Goal: Complete application form: Complete application form

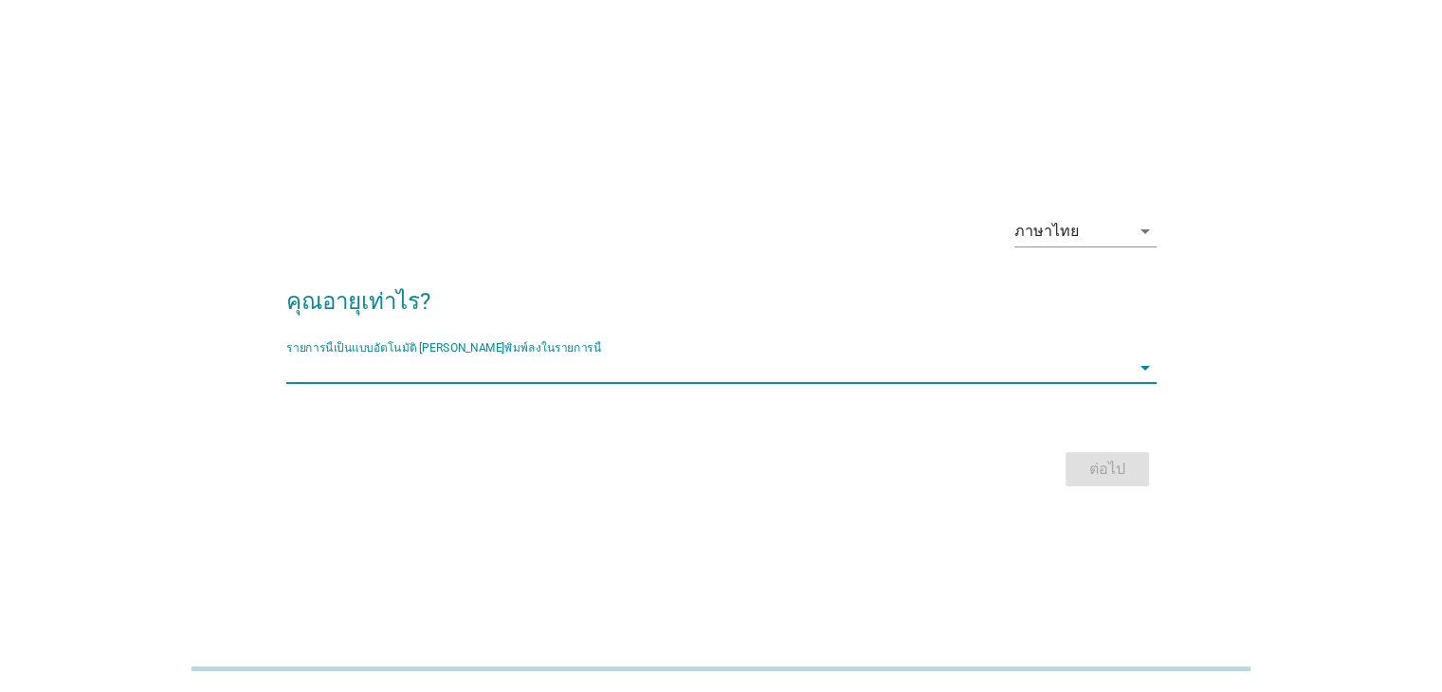
click at [603, 374] on input "รายการนี้เป็นแบบอัตโนมัติ คุณสามารถพิมพ์ลงในรายการนี้" at bounding box center [708, 368] width 844 height 30
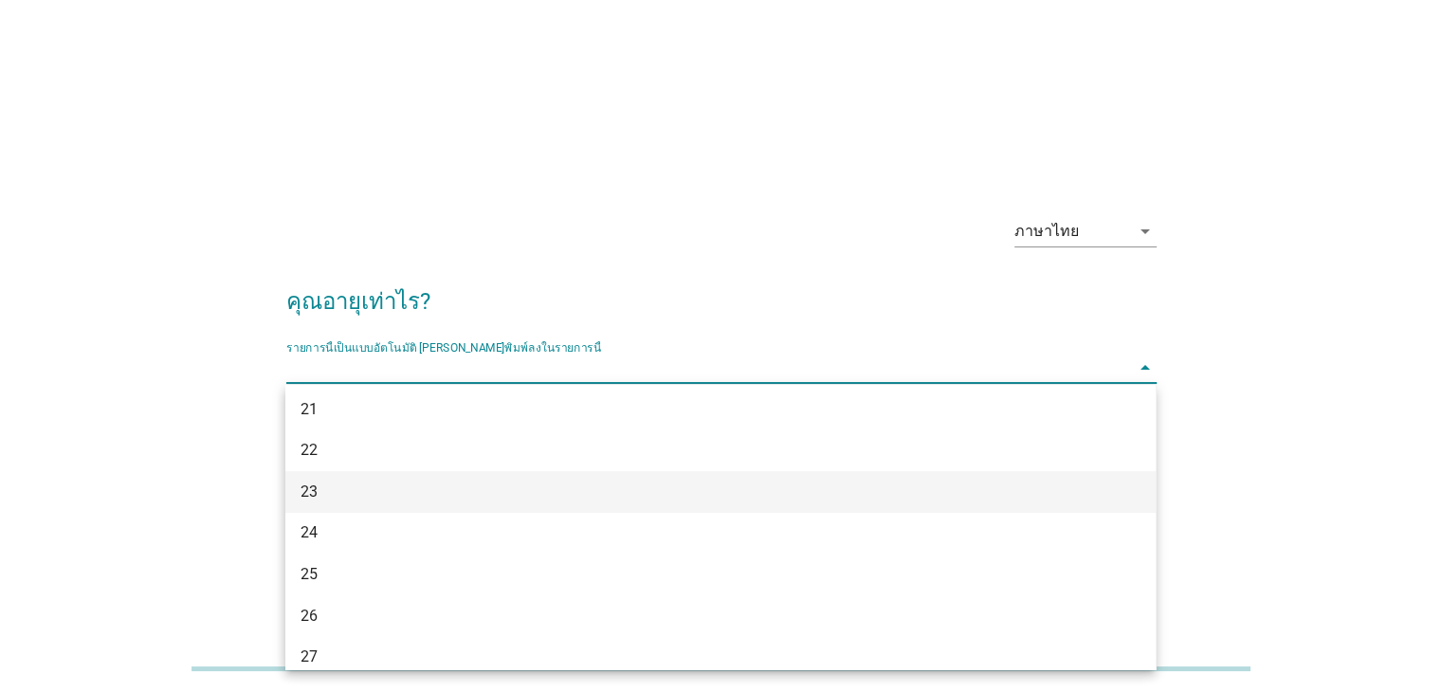
scroll to position [95, 0]
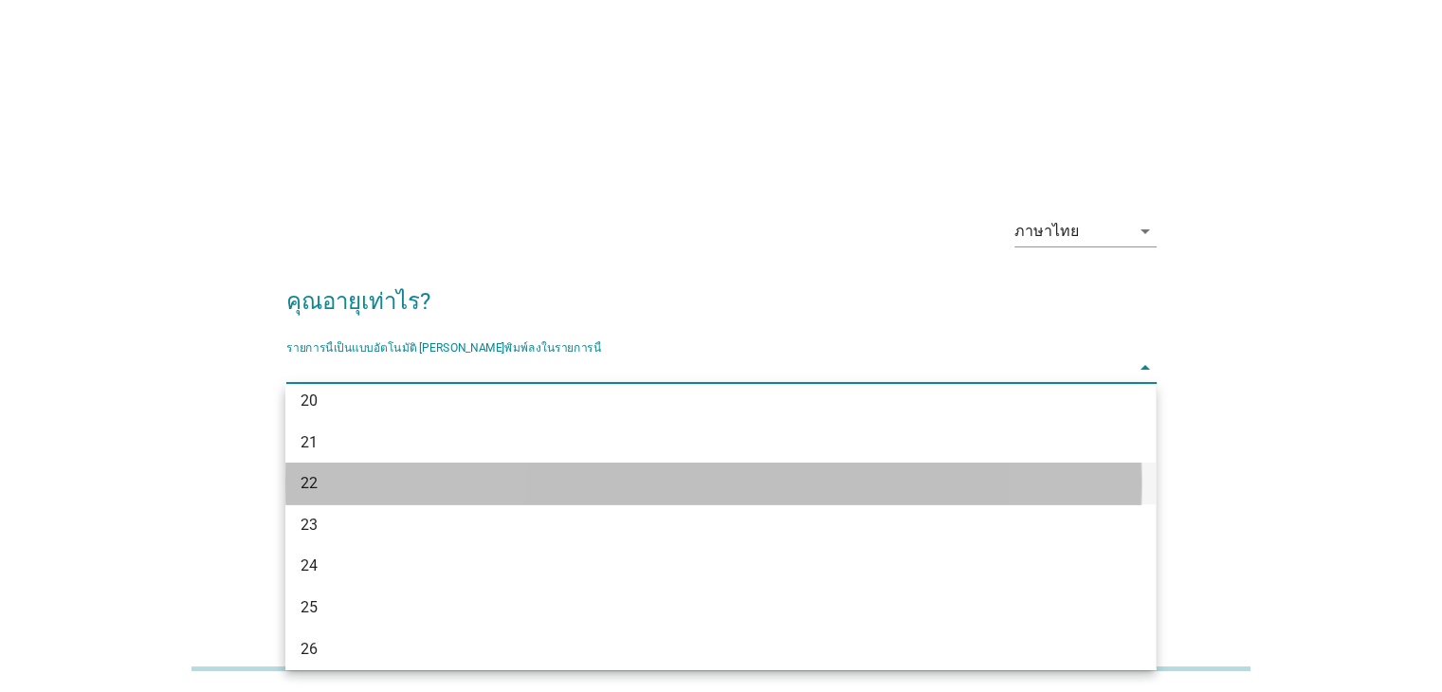
click at [550, 478] on div "22" at bounding box center [686, 483] width 770 height 23
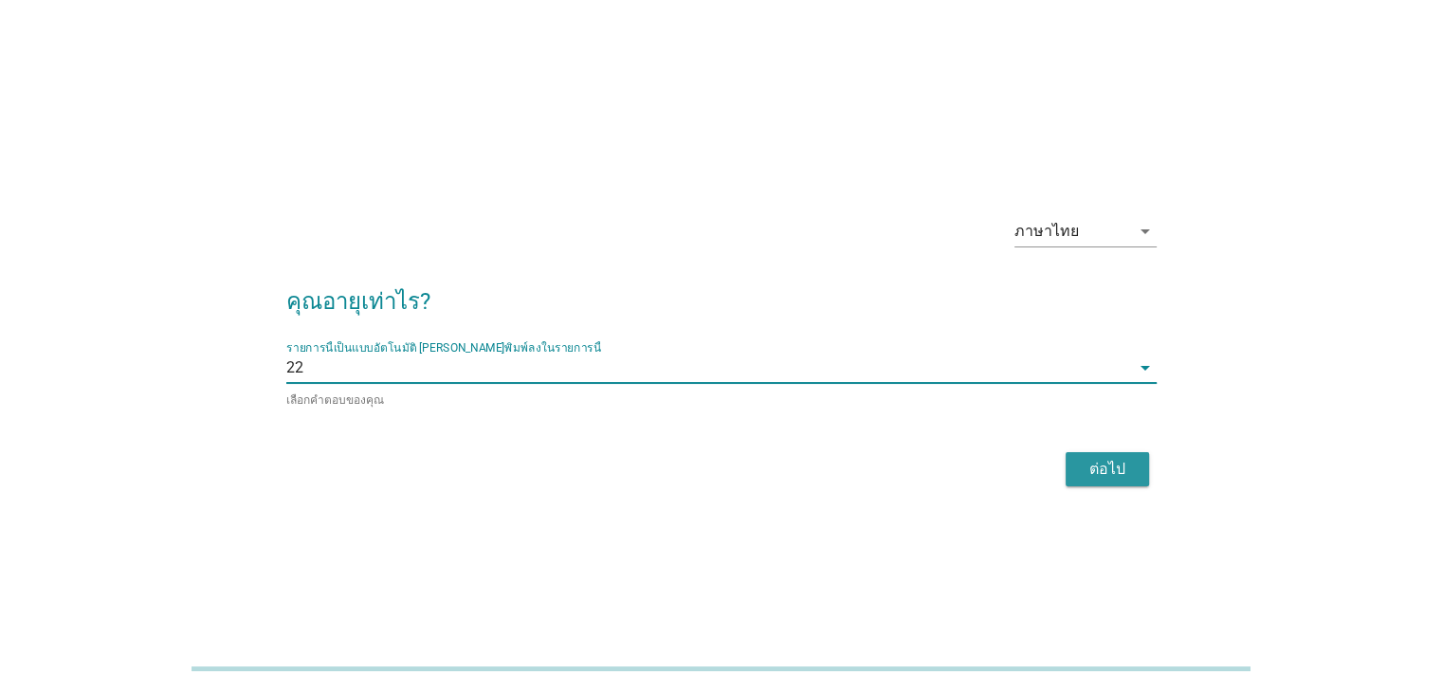
click at [1123, 494] on div "ภาษาไทย arrow_drop_down คุณอายุเท่าไร? รายการนี้เป็นแบบอัตโนมัติ [PERSON_NAME]พ…" at bounding box center [721, 346] width 901 height 321
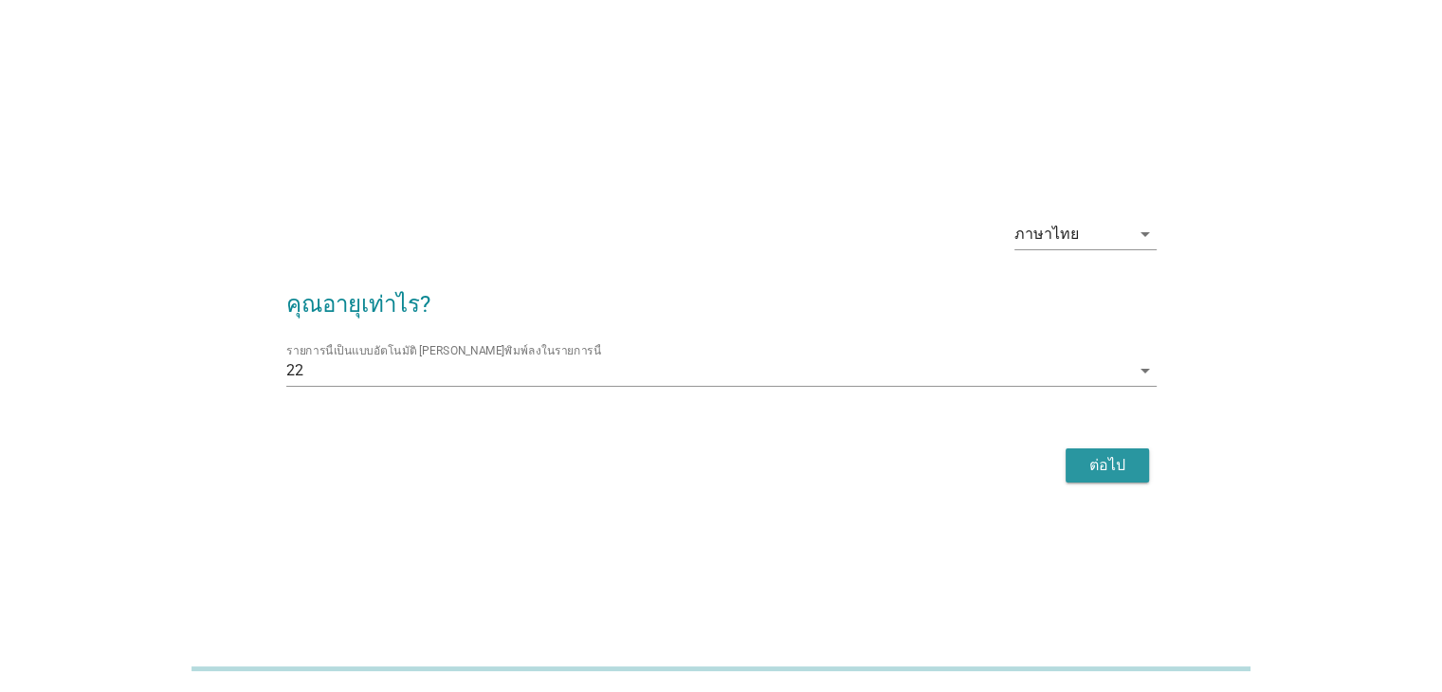
scroll to position [46, 0]
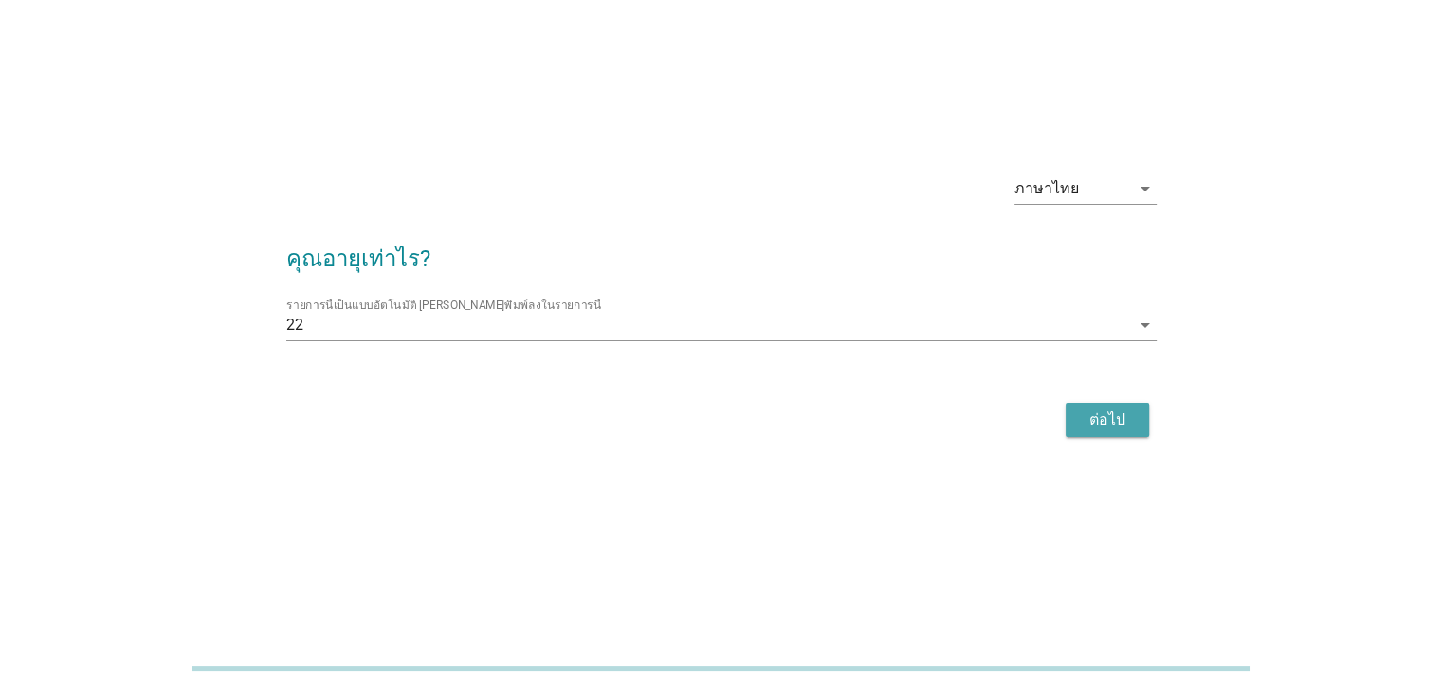
click at [1097, 413] on div "ต่อไป" at bounding box center [1107, 420] width 53 height 23
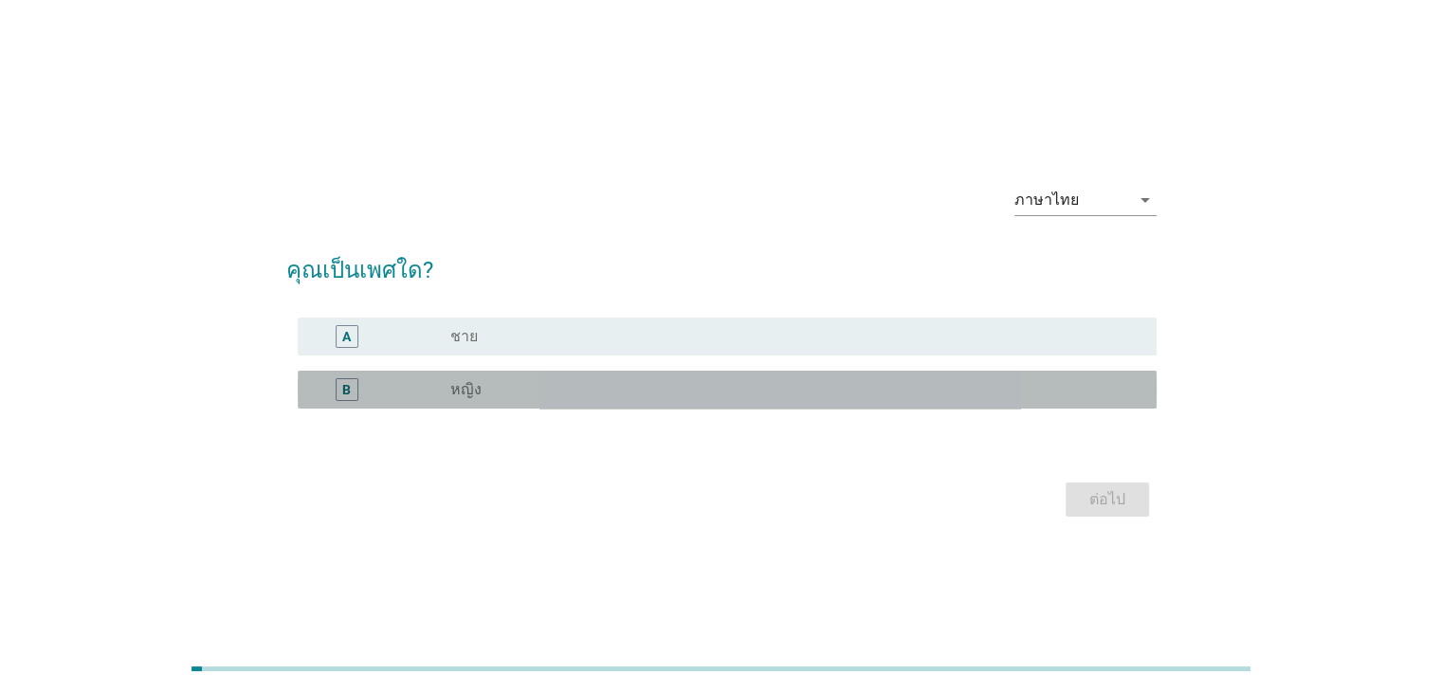
click at [439, 385] on div "B" at bounding box center [382, 389] width 138 height 23
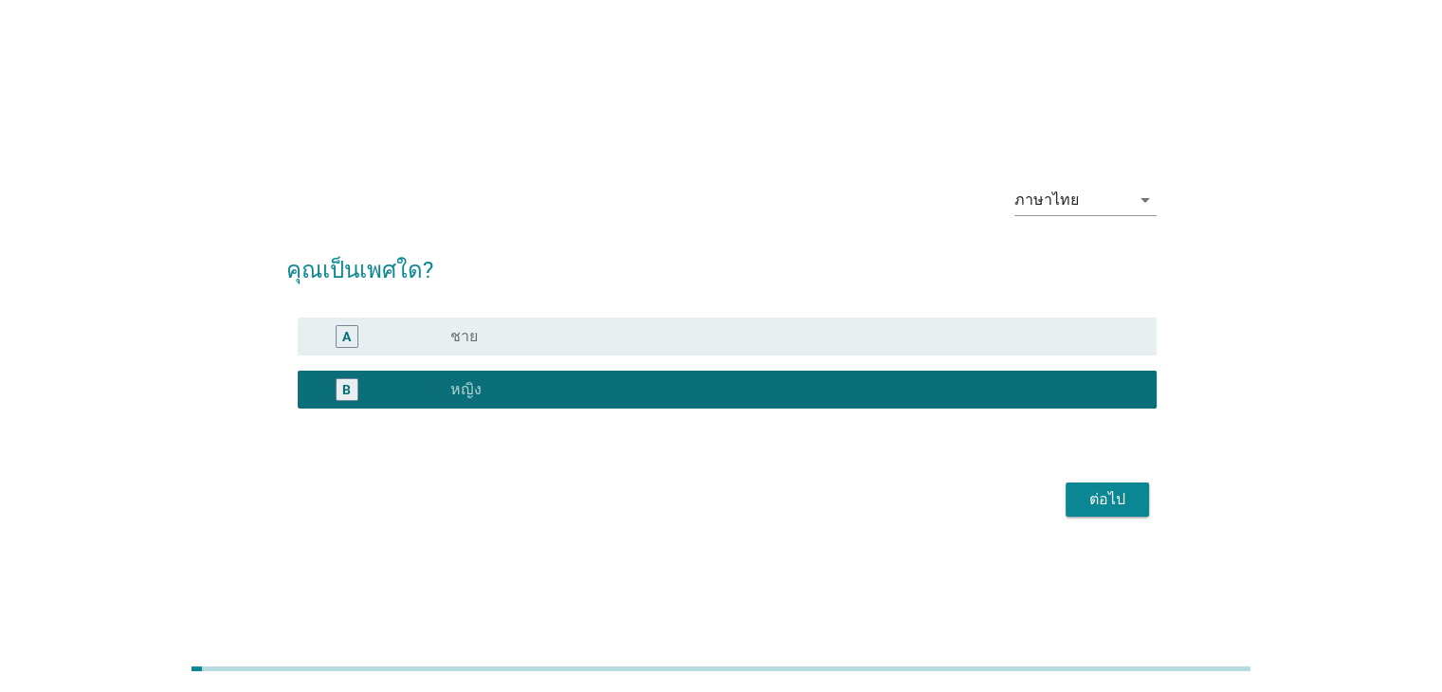
click at [1086, 497] on div "ต่อไป" at bounding box center [1107, 499] width 53 height 23
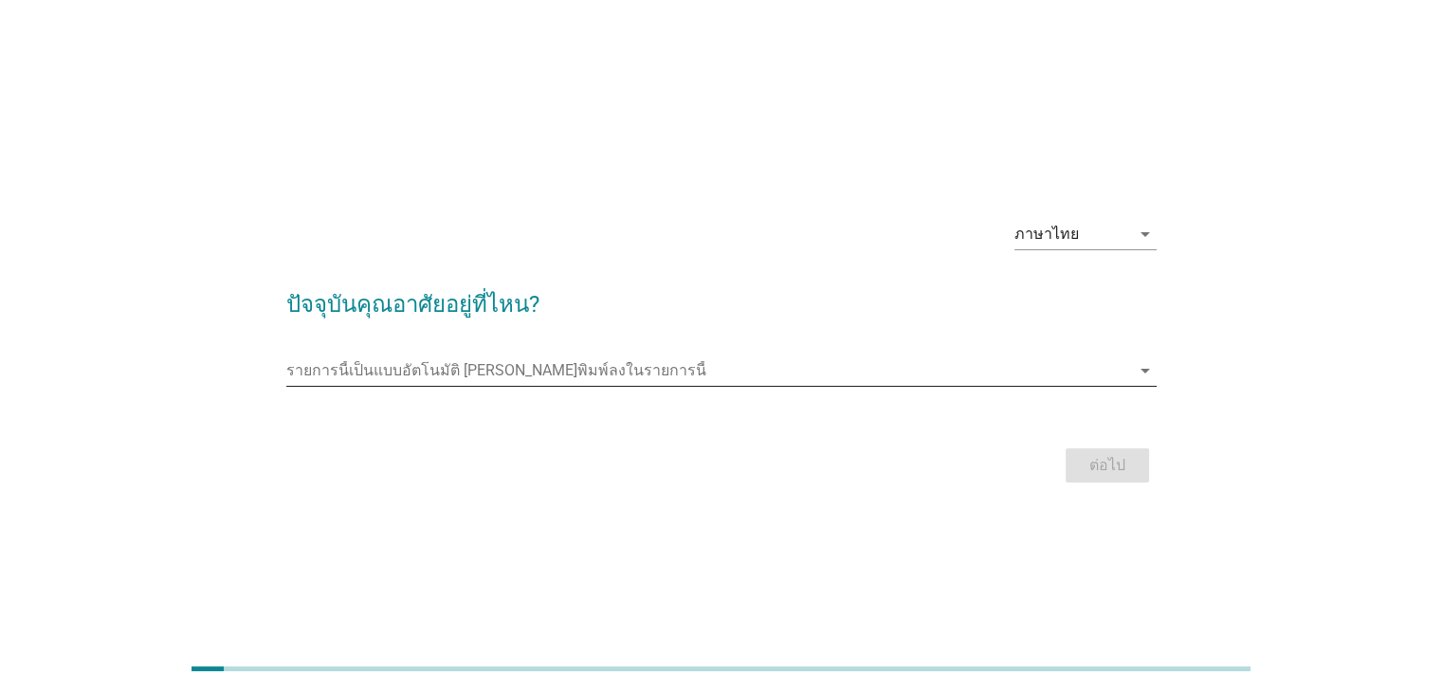
click at [394, 379] on input "รายการนี้เป็นแบบอัตโนมัติ คุณสามารถพิมพ์ลงในรายการนี้" at bounding box center [708, 371] width 844 height 30
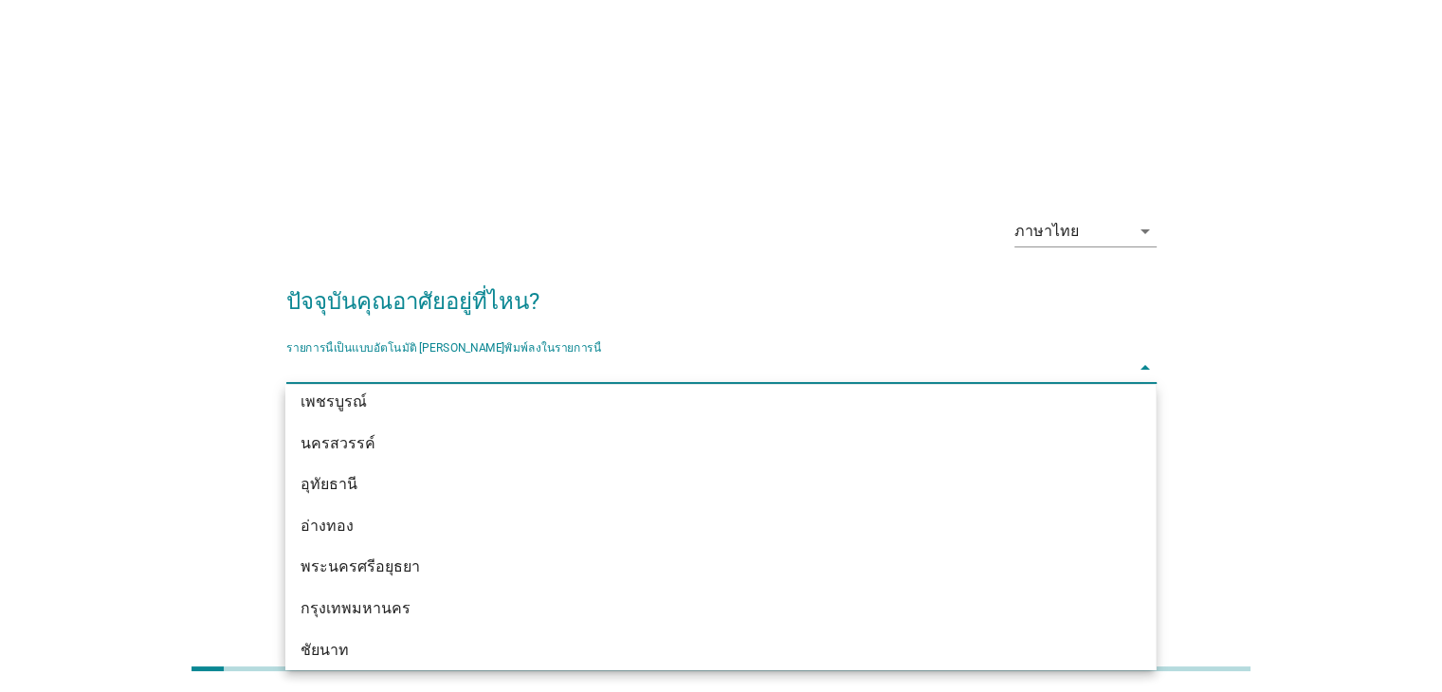
scroll to position [1517, 0]
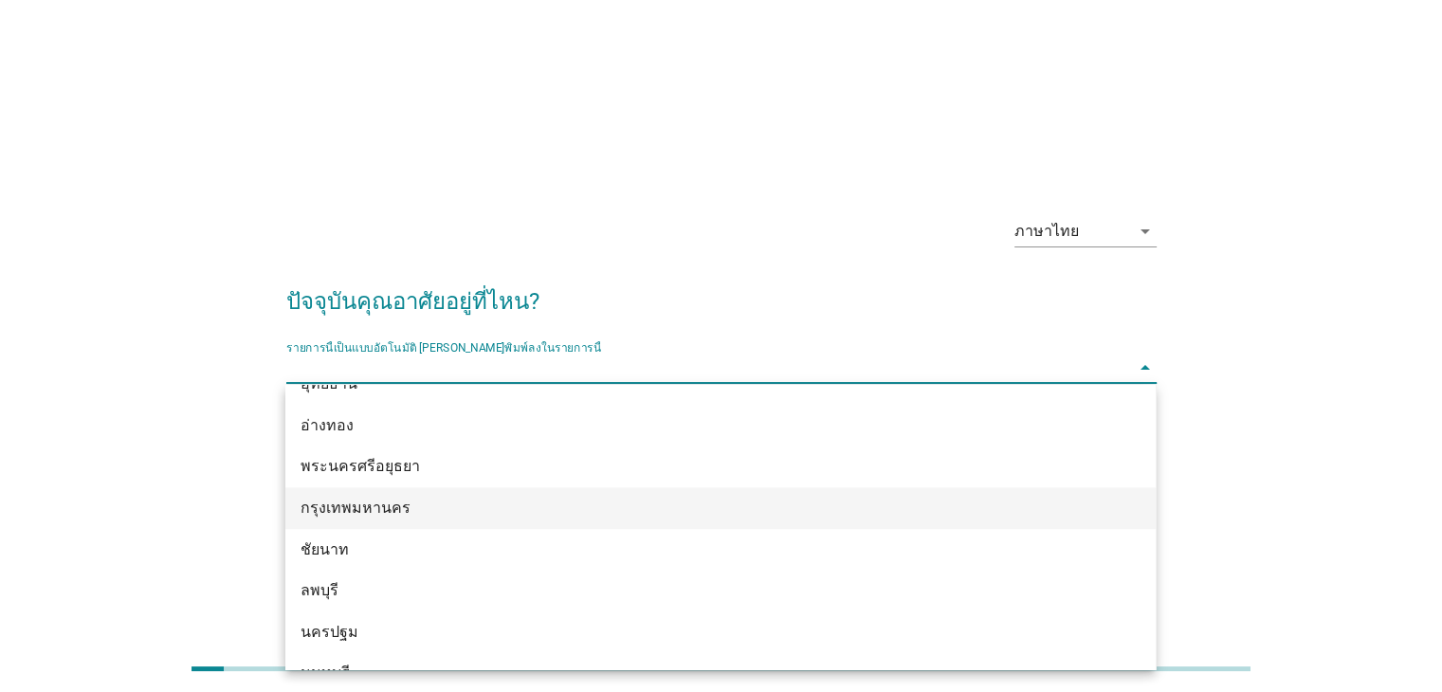
click at [382, 513] on div "กรุงเทพมหานคร" at bounding box center [686, 508] width 770 height 23
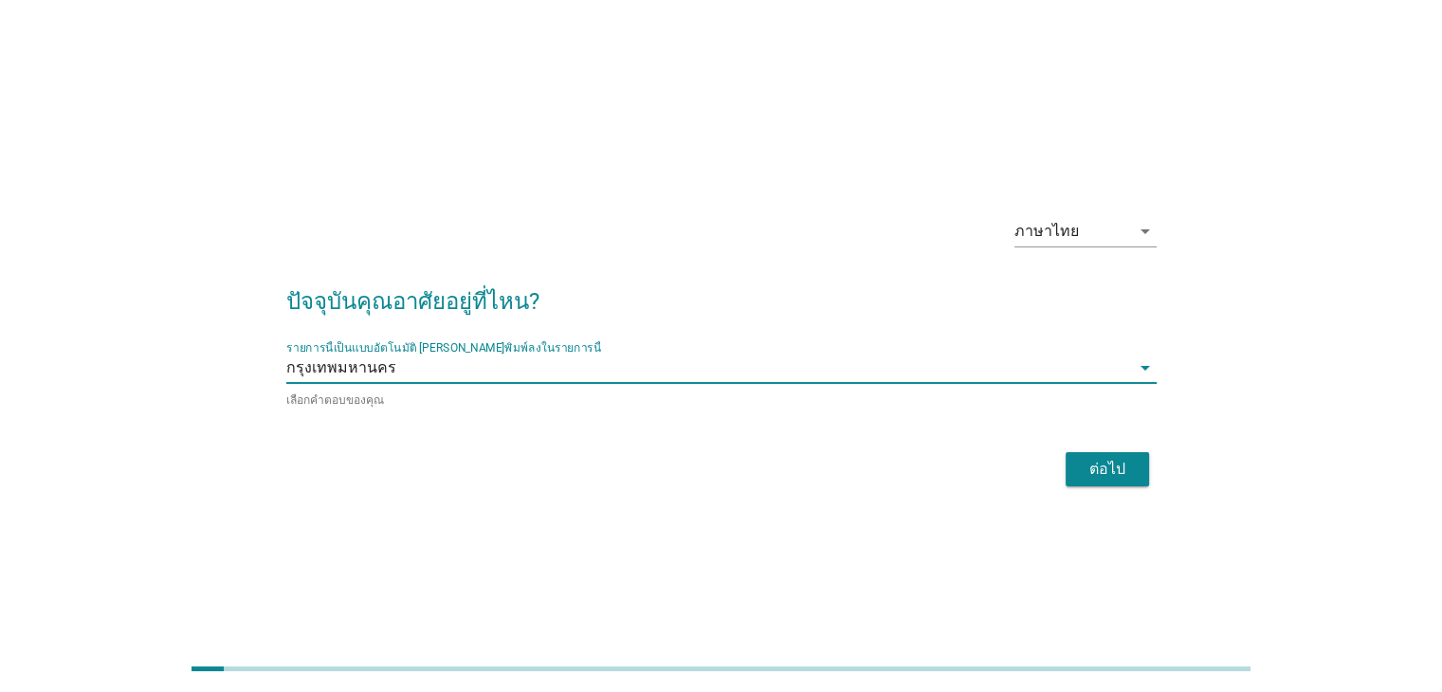
click at [1110, 467] on div "ต่อไป" at bounding box center [1107, 469] width 53 height 23
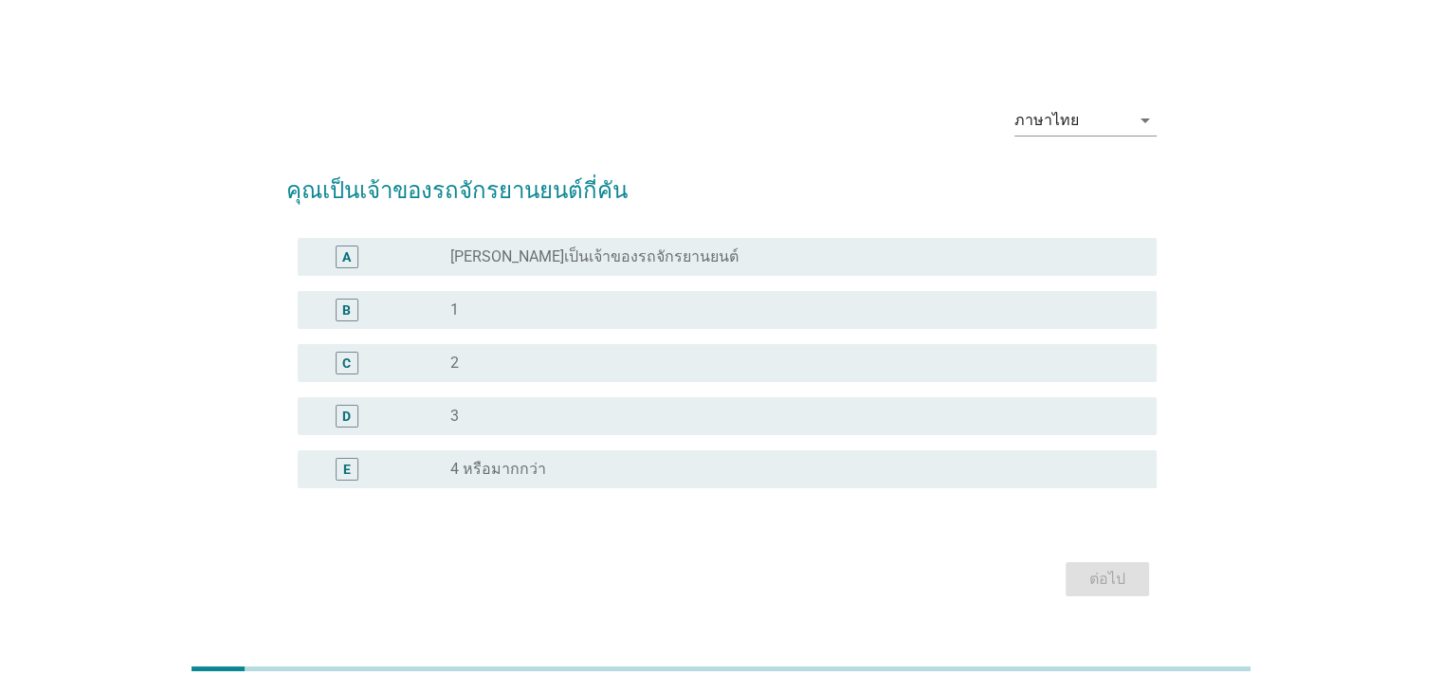
click at [577, 326] on div "B radio_button_unchecked 1" at bounding box center [727, 310] width 859 height 38
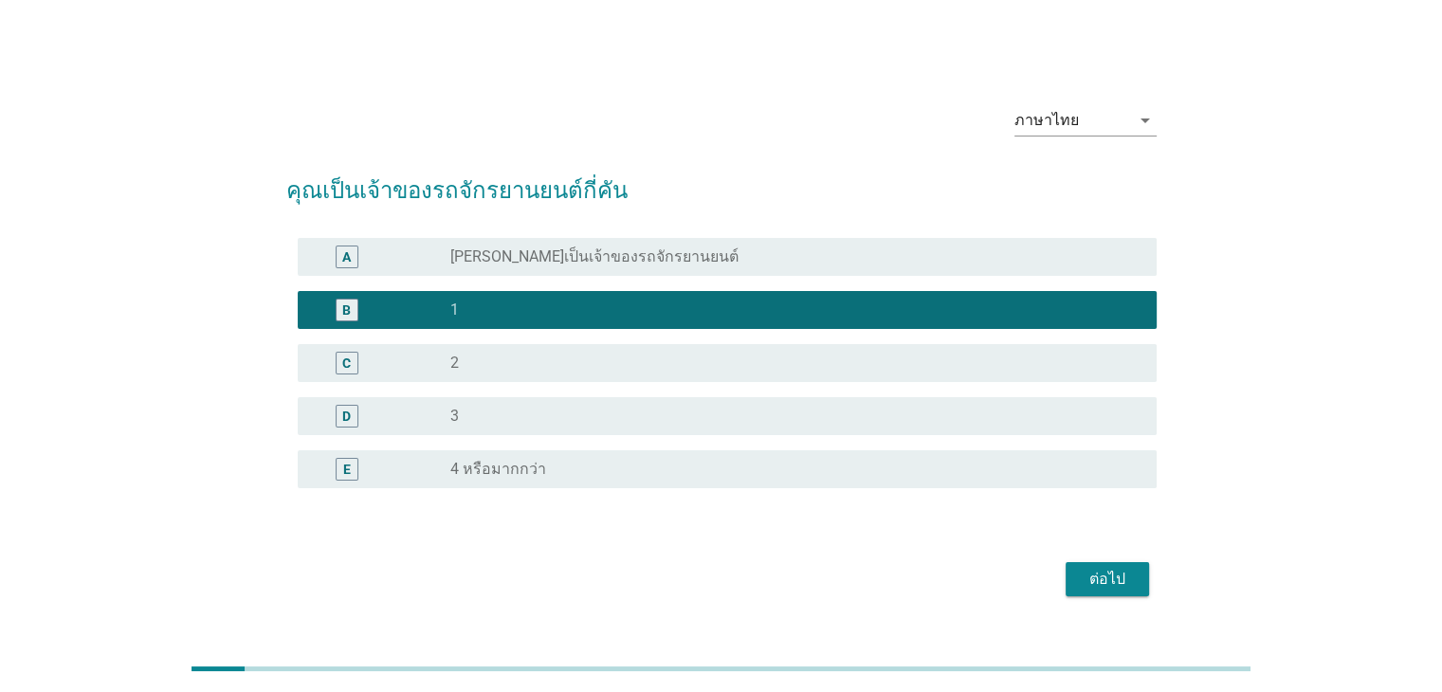
click at [1105, 570] on div "ต่อไป" at bounding box center [1107, 579] width 53 height 23
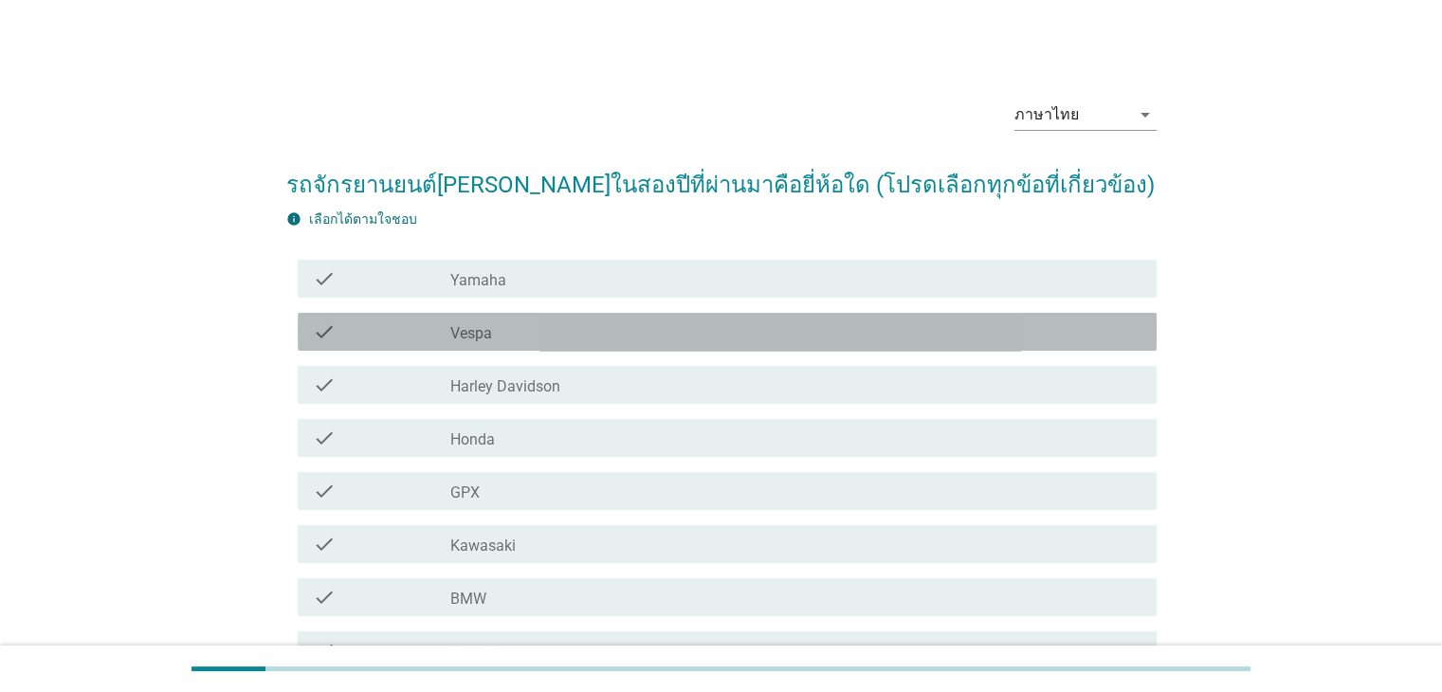
click at [584, 333] on div "check_box_outline_blank Vespa" at bounding box center [795, 331] width 690 height 23
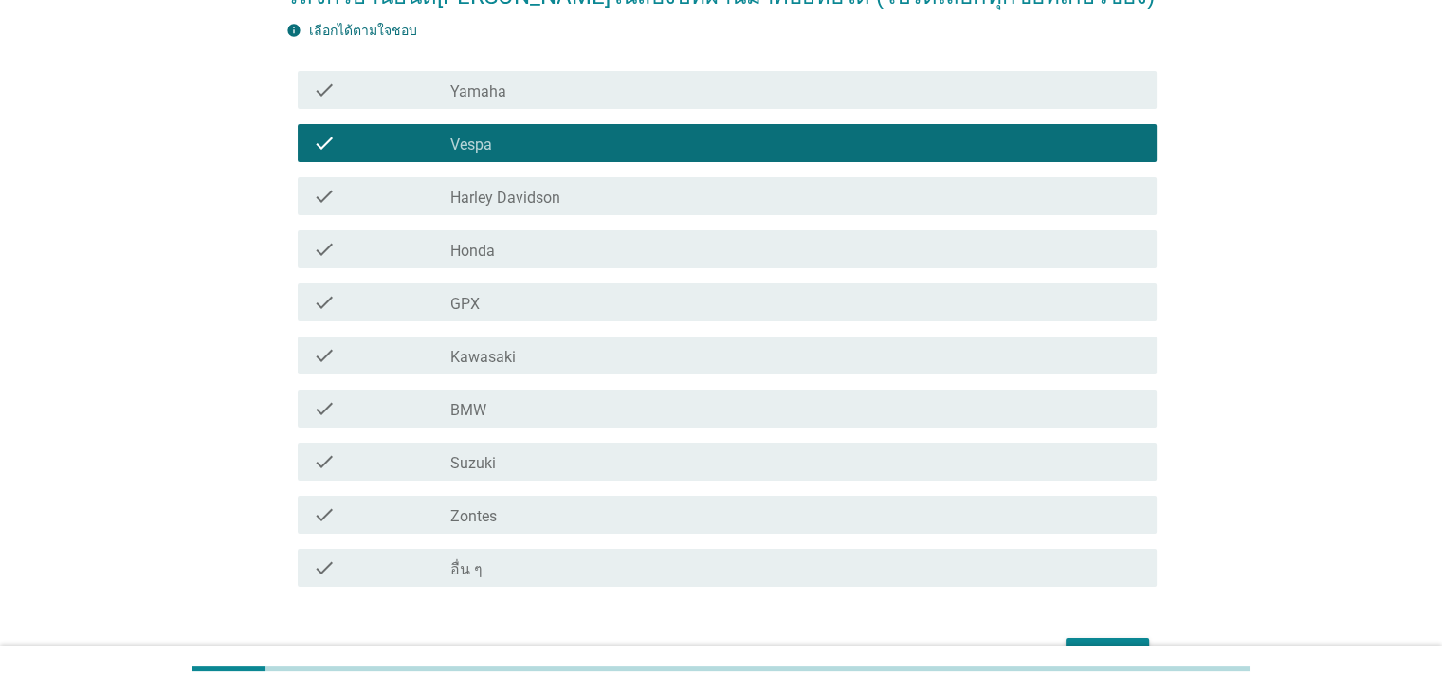
scroll to position [190, 0]
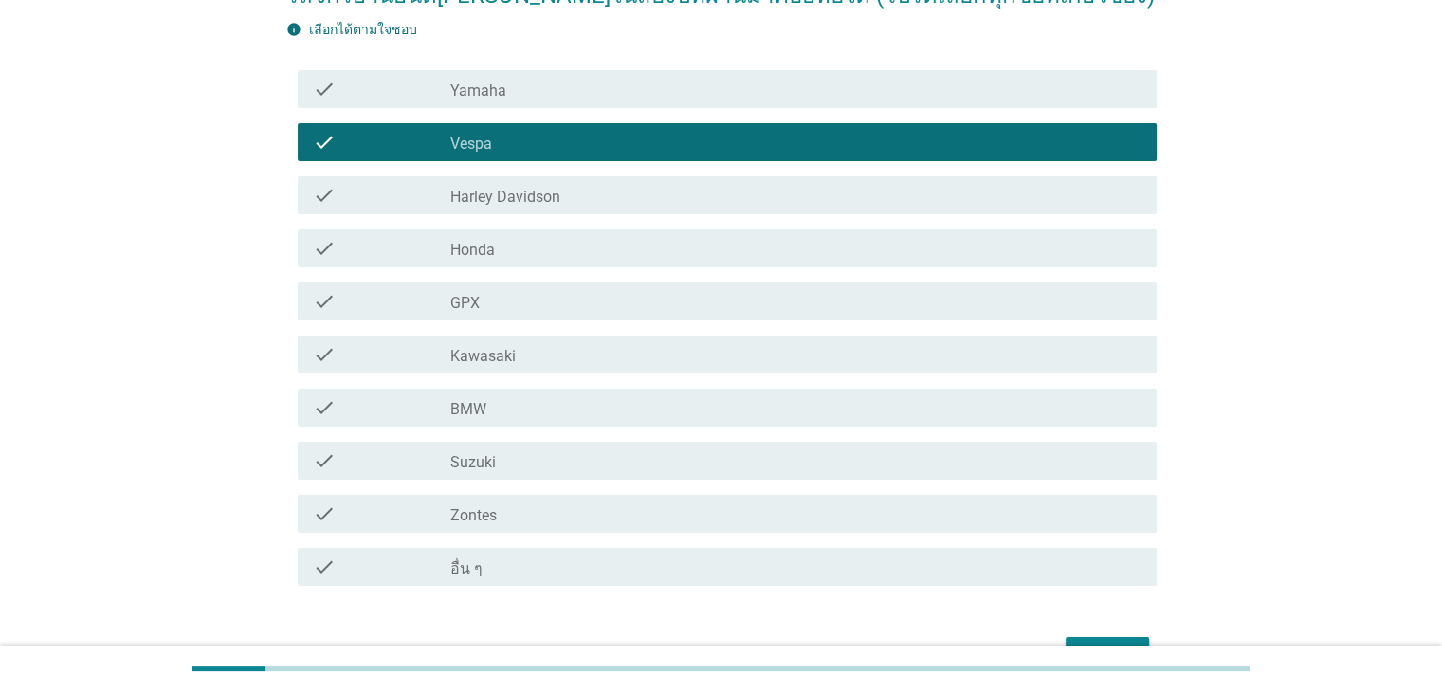
click at [610, 419] on div "check check_box_outline_blank BMW" at bounding box center [727, 408] width 859 height 38
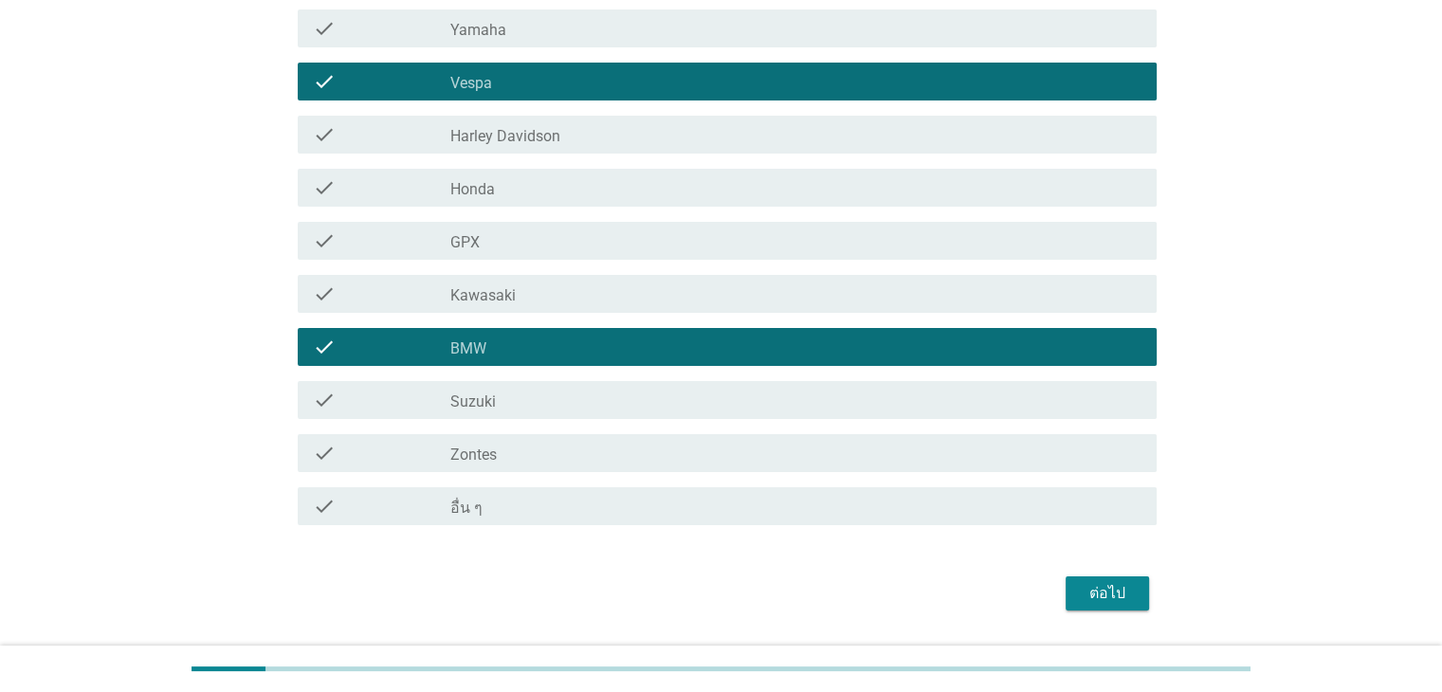
scroll to position [284, 0]
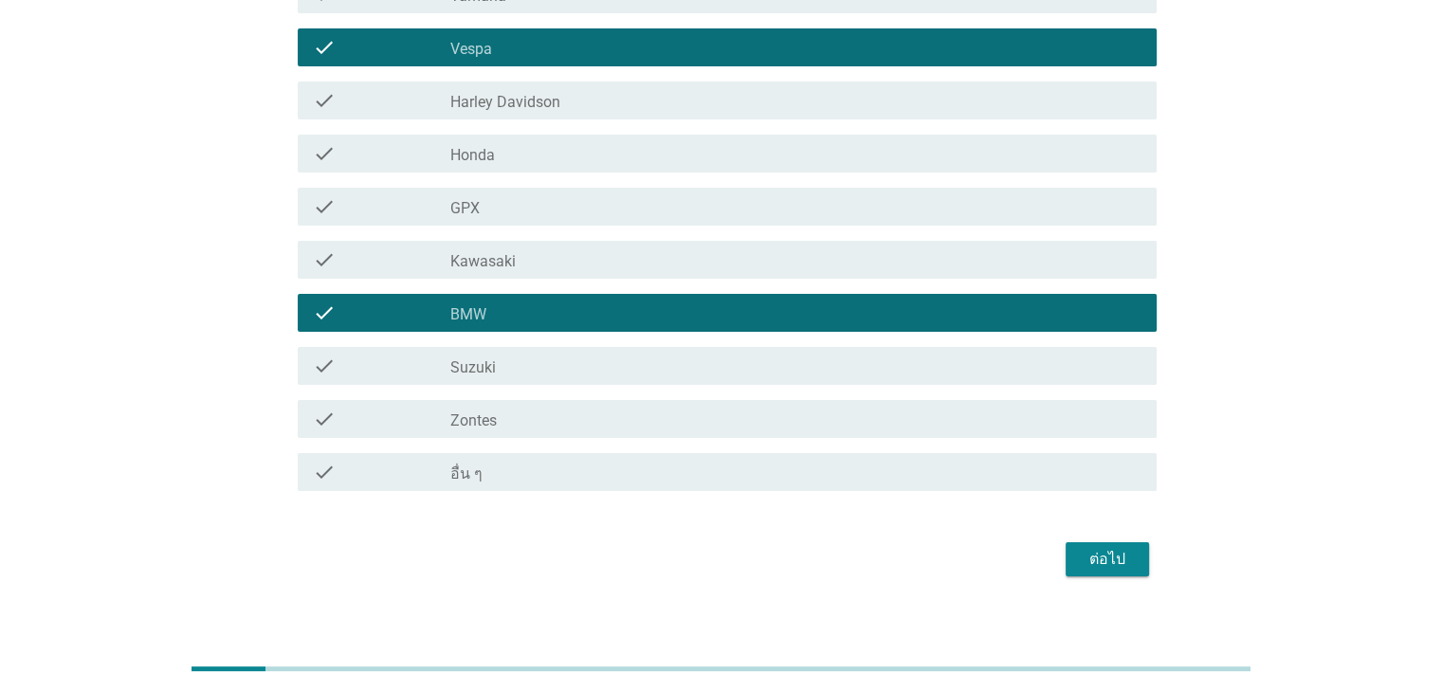
click at [1136, 550] on button "ต่อไป" at bounding box center [1107, 559] width 83 height 34
